Goal: Navigation & Orientation: Find specific page/section

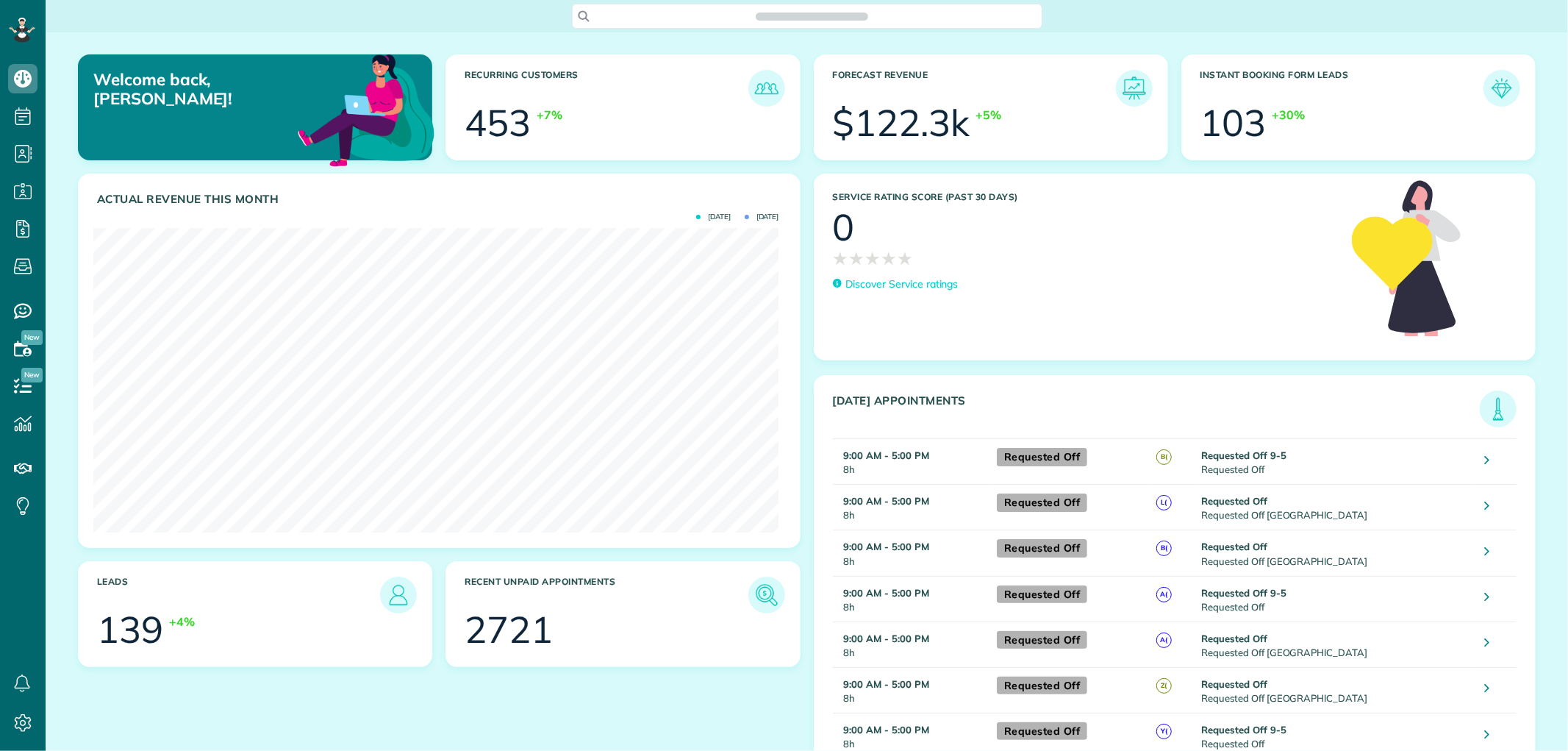
scroll to position [304, 685]
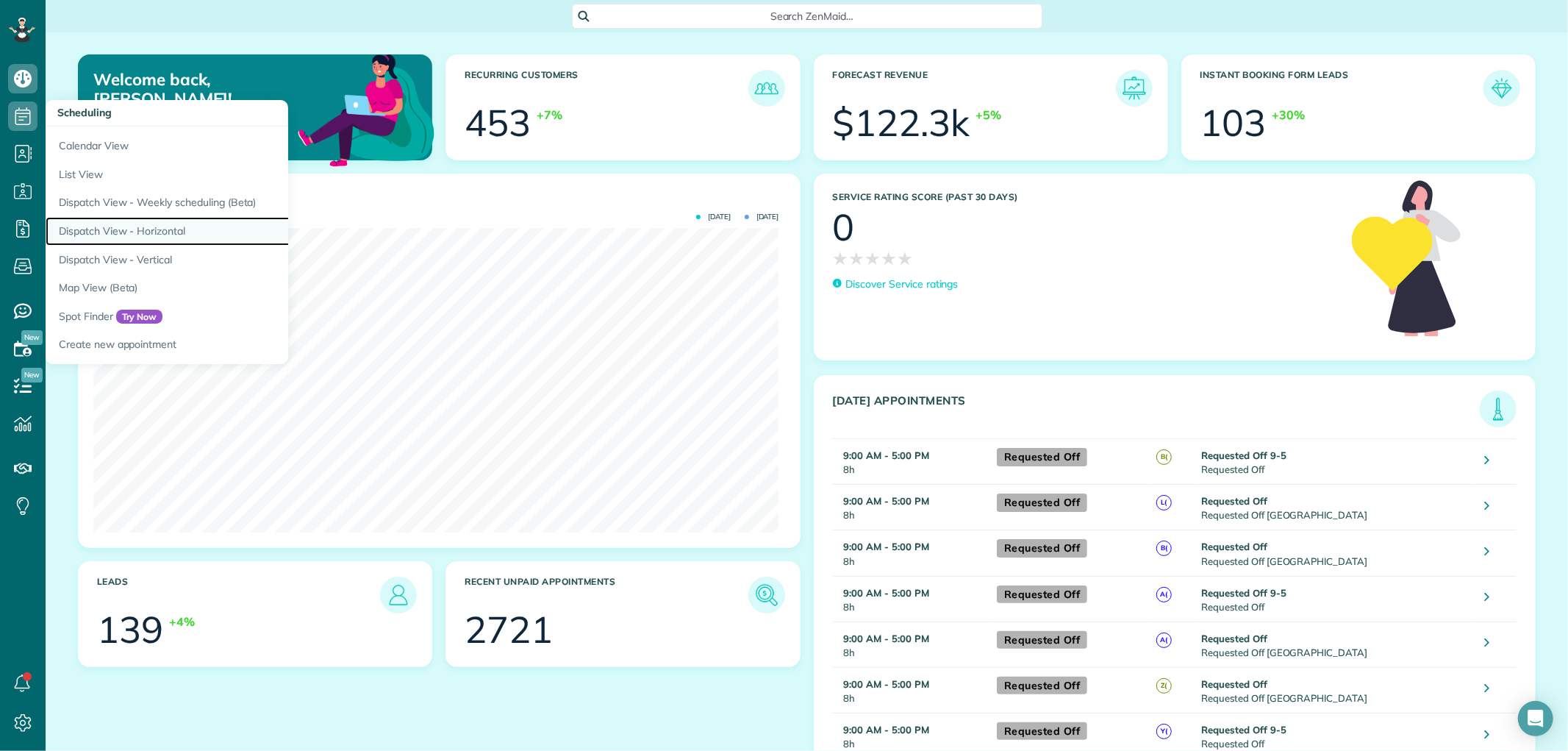
click at [104, 226] on link "Dispatch View - Horizontal" at bounding box center [229, 231] width 368 height 28
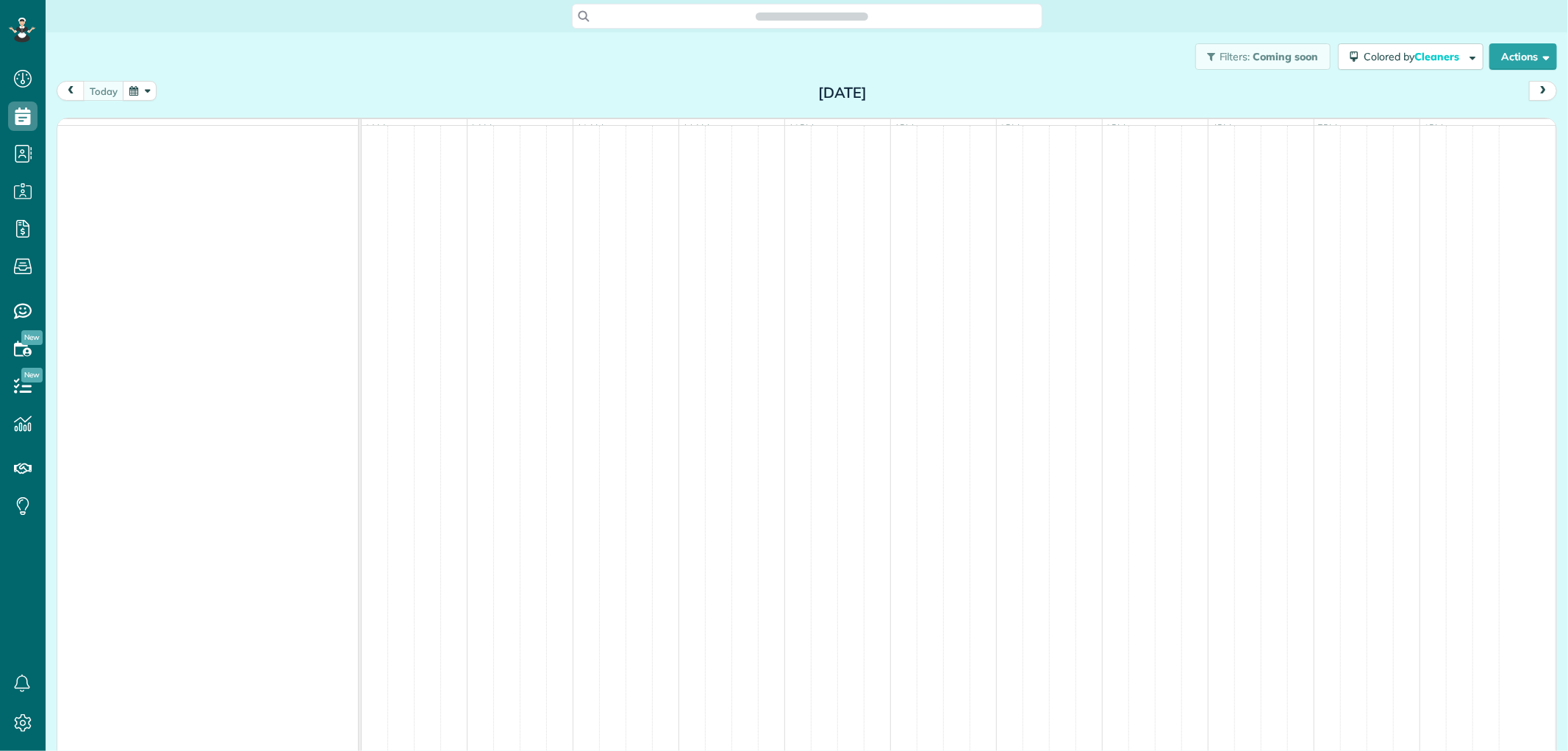
scroll to position [6, 6]
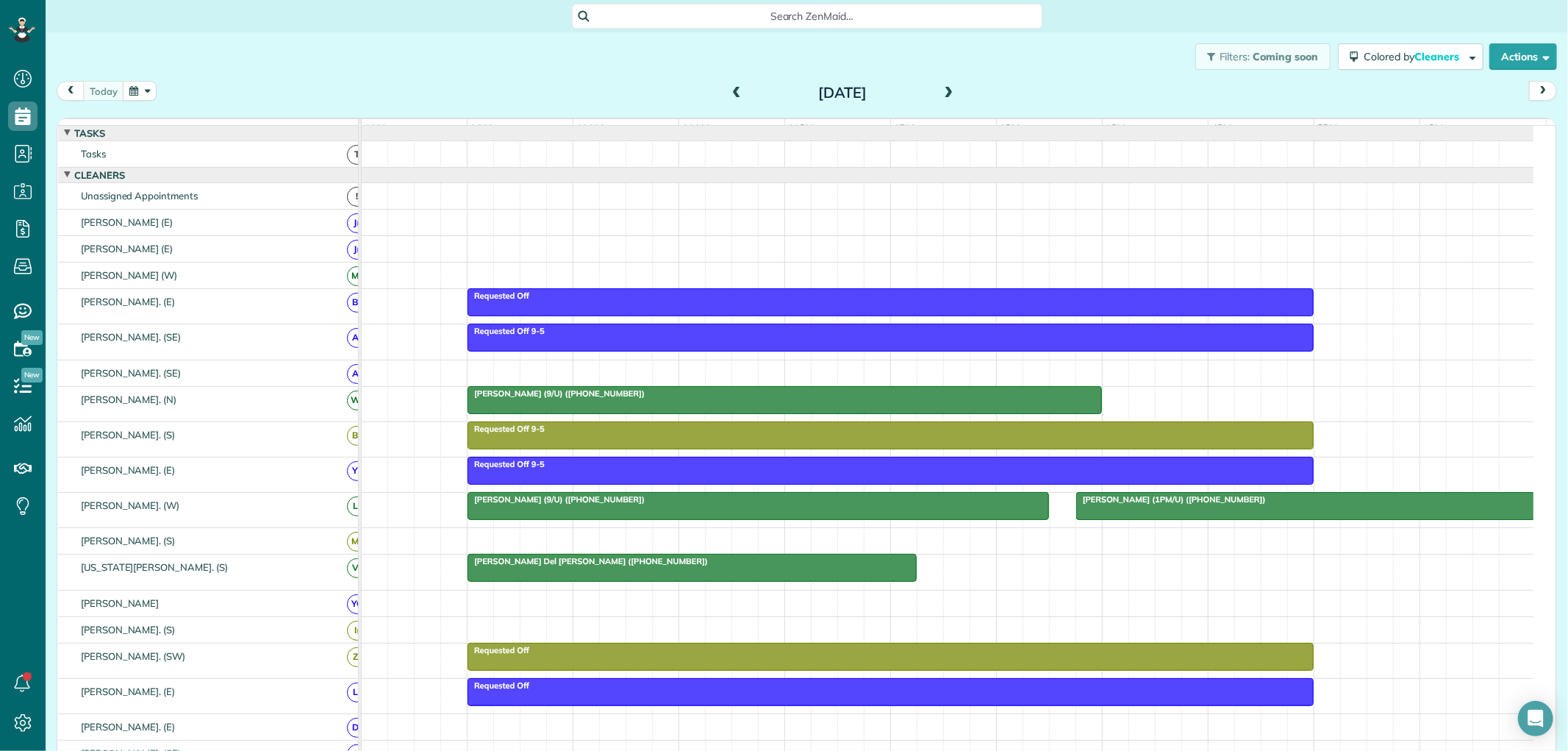
click at [941, 92] on span at bounding box center [949, 93] width 16 height 13
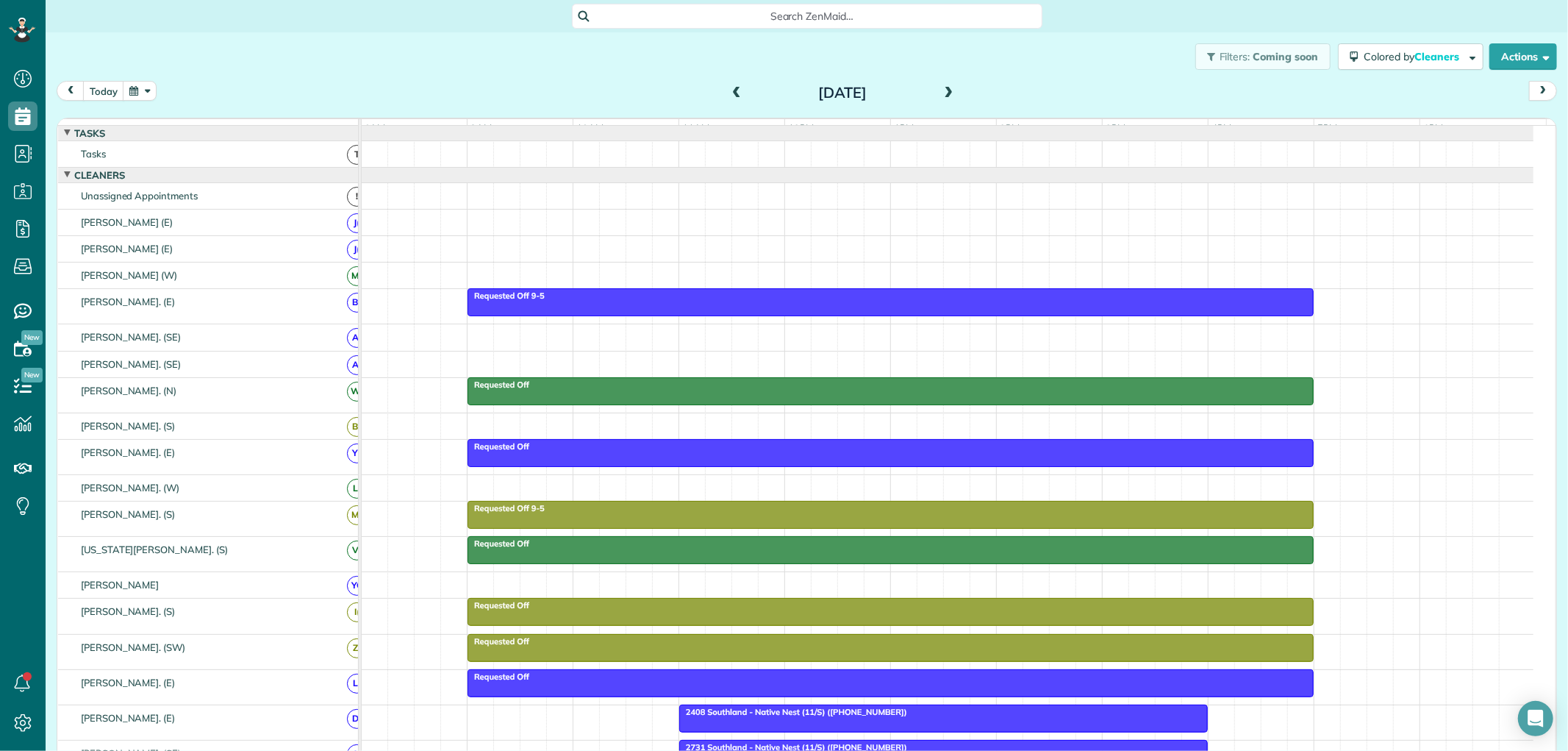
click at [941, 95] on span at bounding box center [949, 93] width 16 height 13
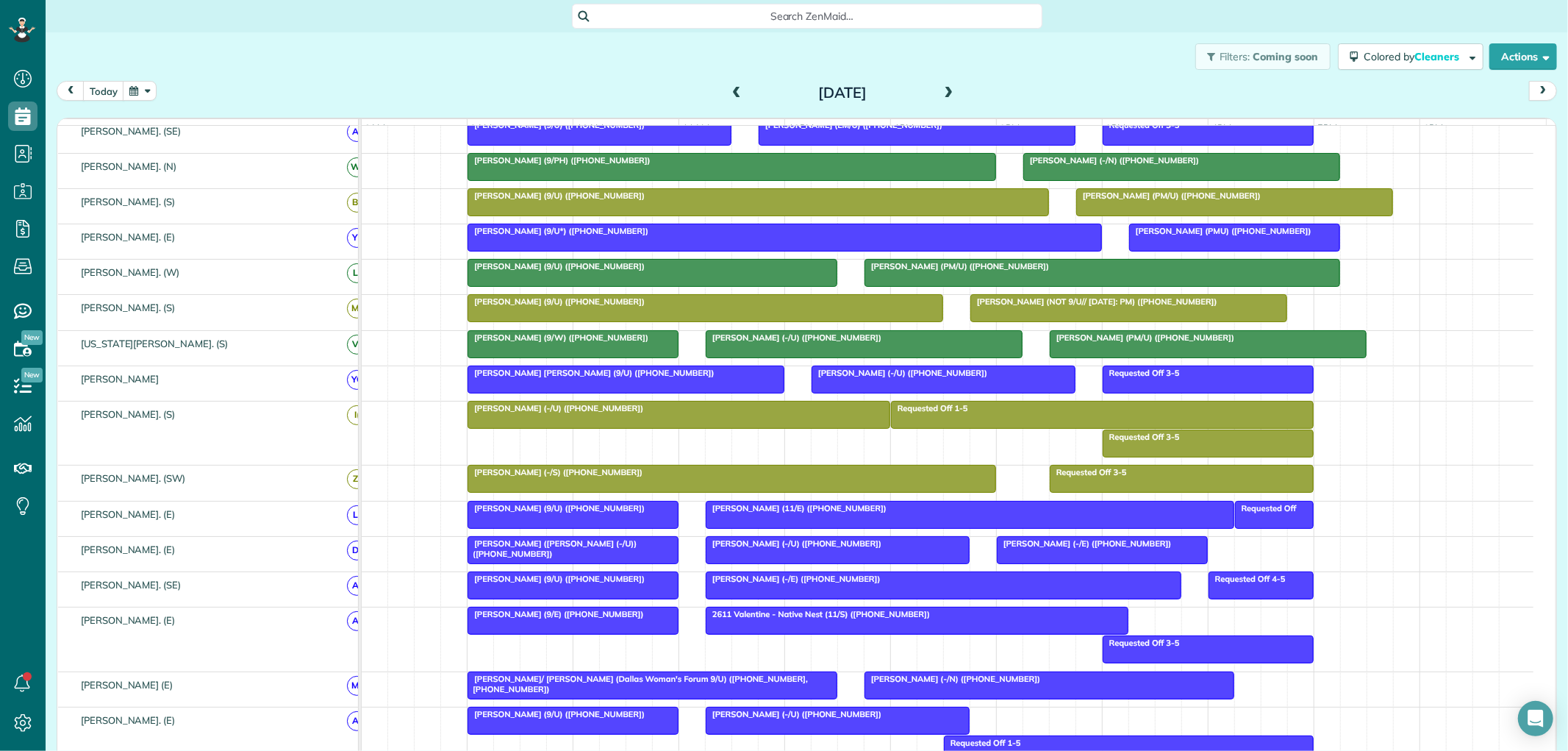
scroll to position [476, 0]
